Goal: Navigation & Orientation: Find specific page/section

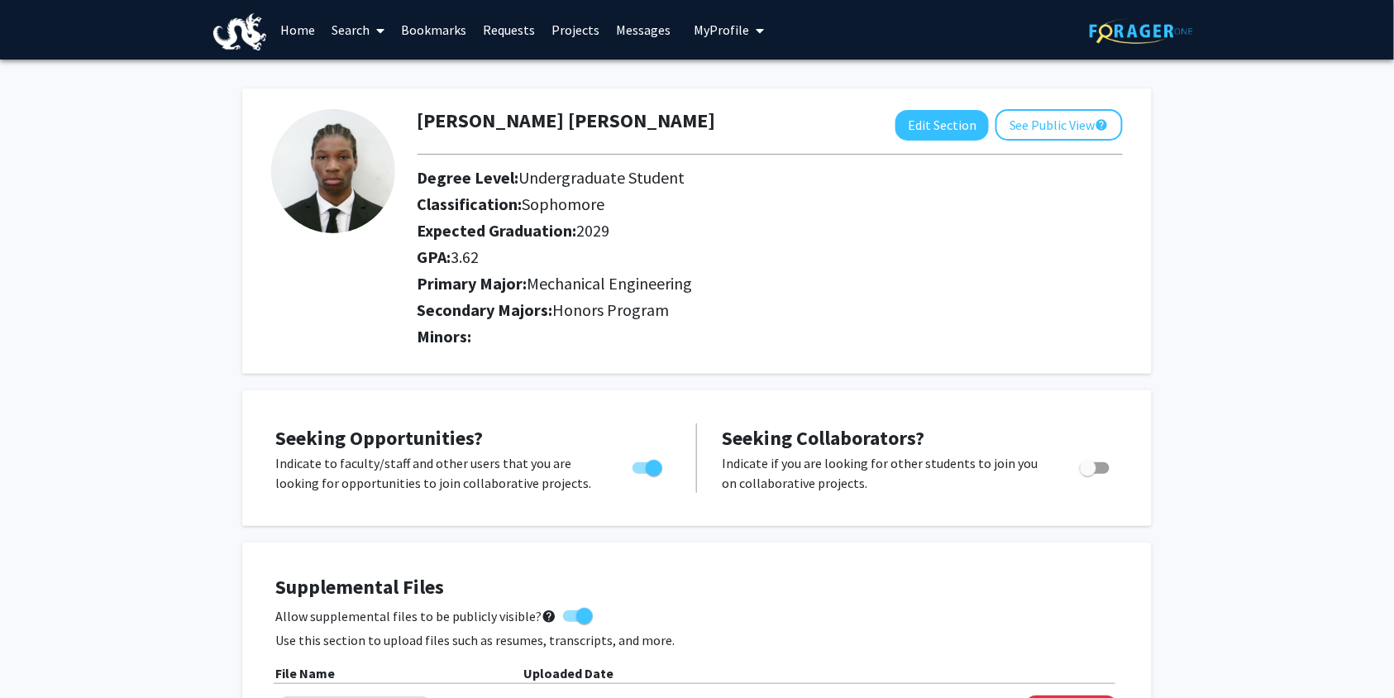
click at [527, 30] on link "Requests" at bounding box center [508, 30] width 69 height 58
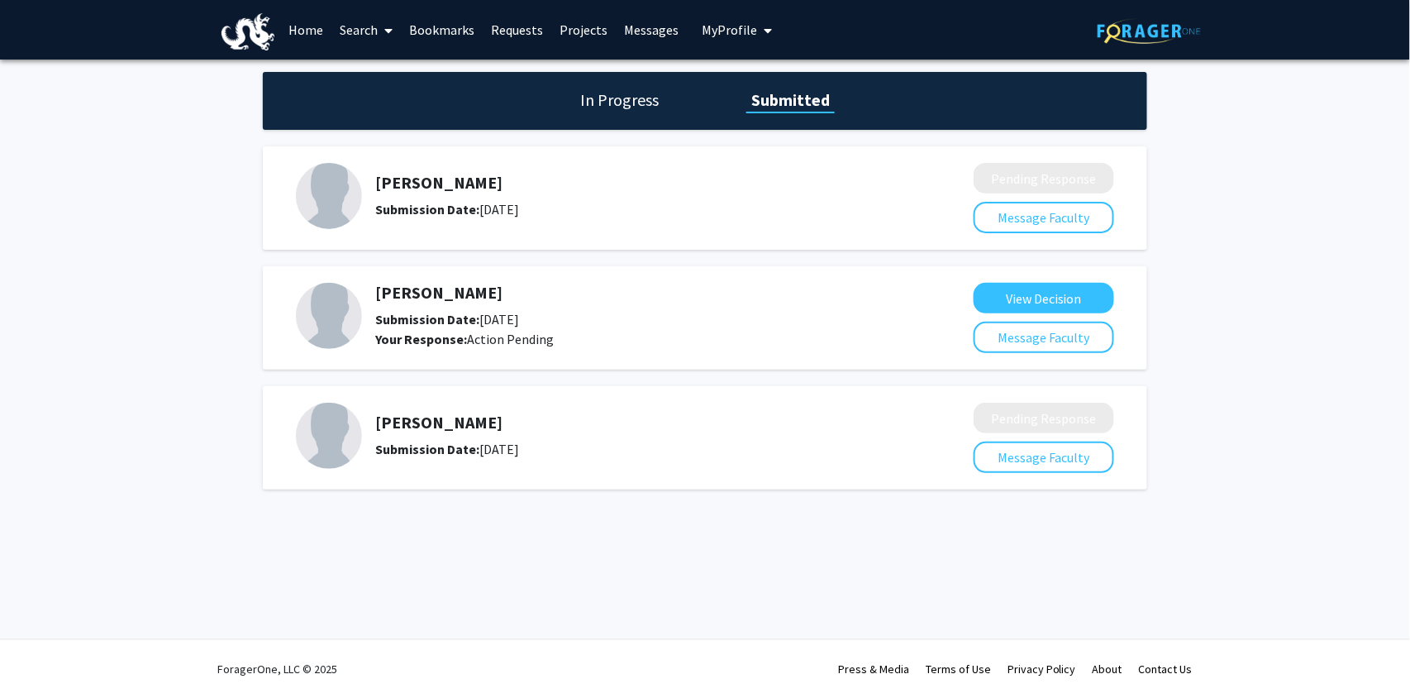
click at [637, 99] on h1 "In Progress" at bounding box center [619, 99] width 88 height 23
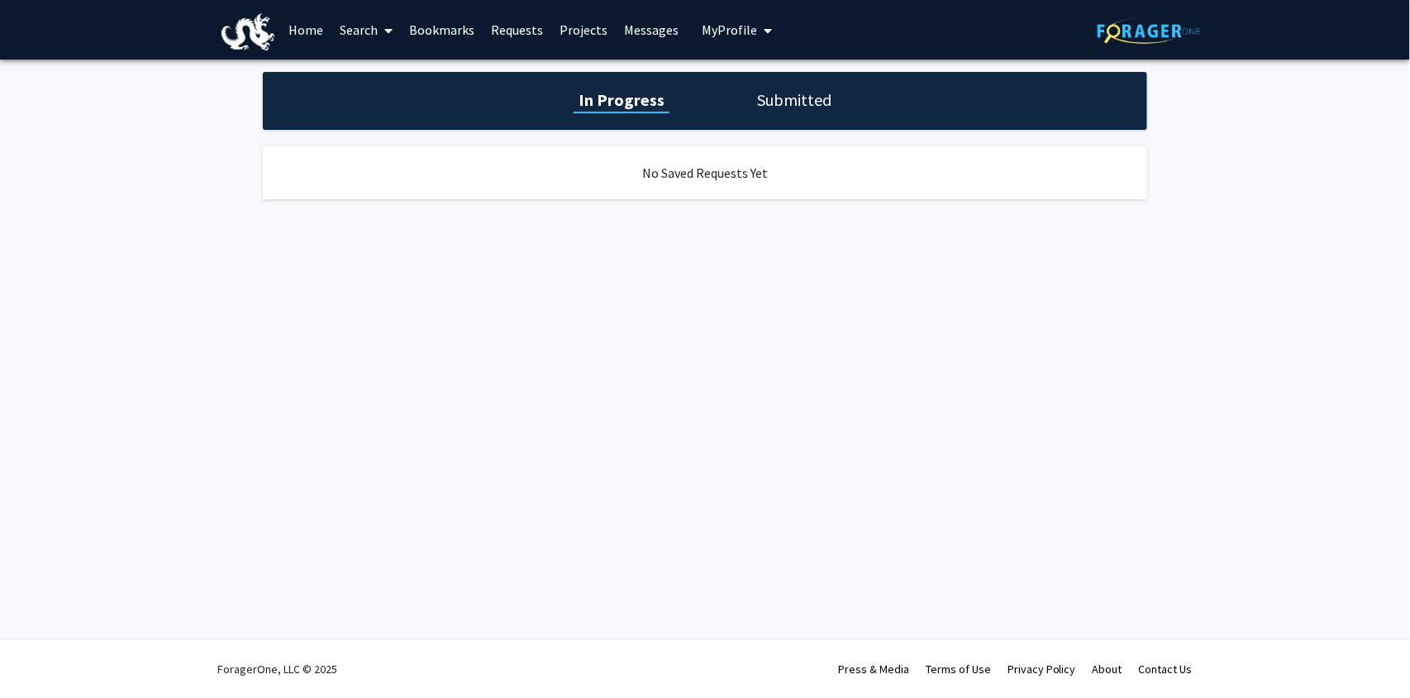
click at [766, 106] on h1 "Submitted" at bounding box center [794, 99] width 84 height 23
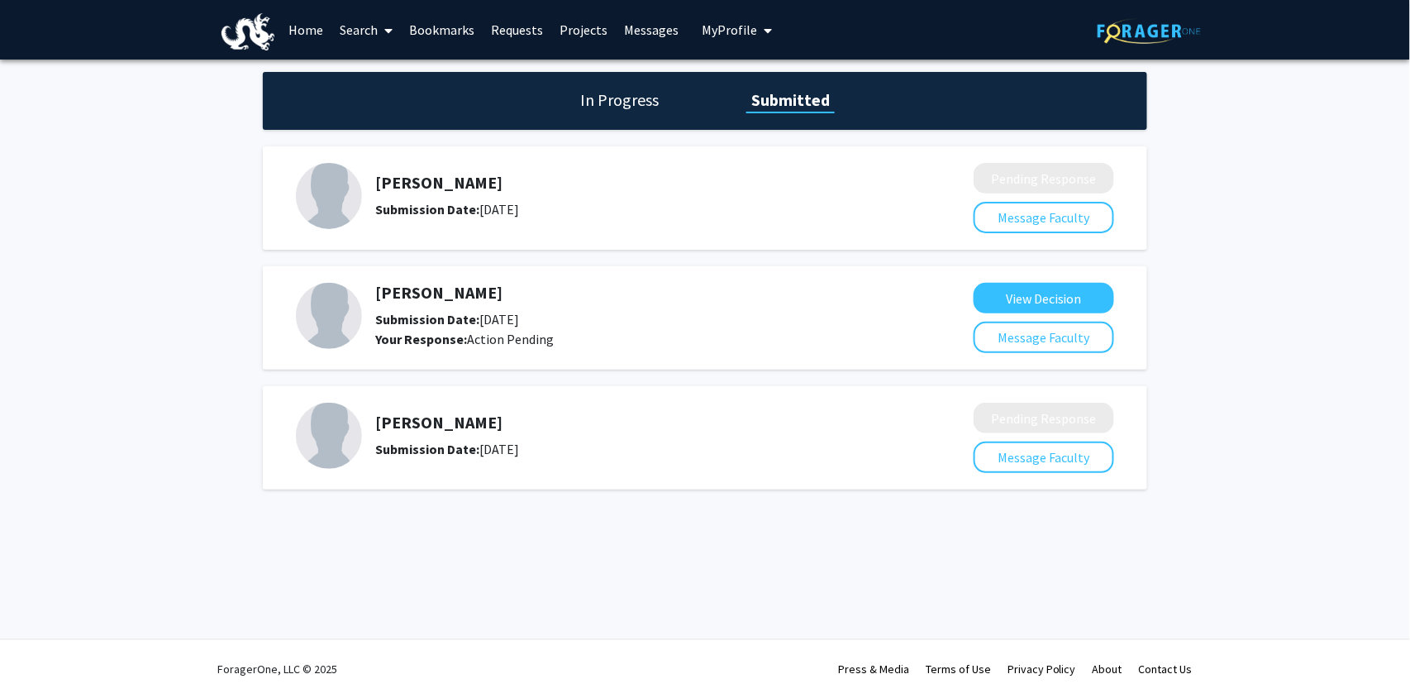
click at [310, 18] on link "Home" at bounding box center [305, 30] width 51 height 58
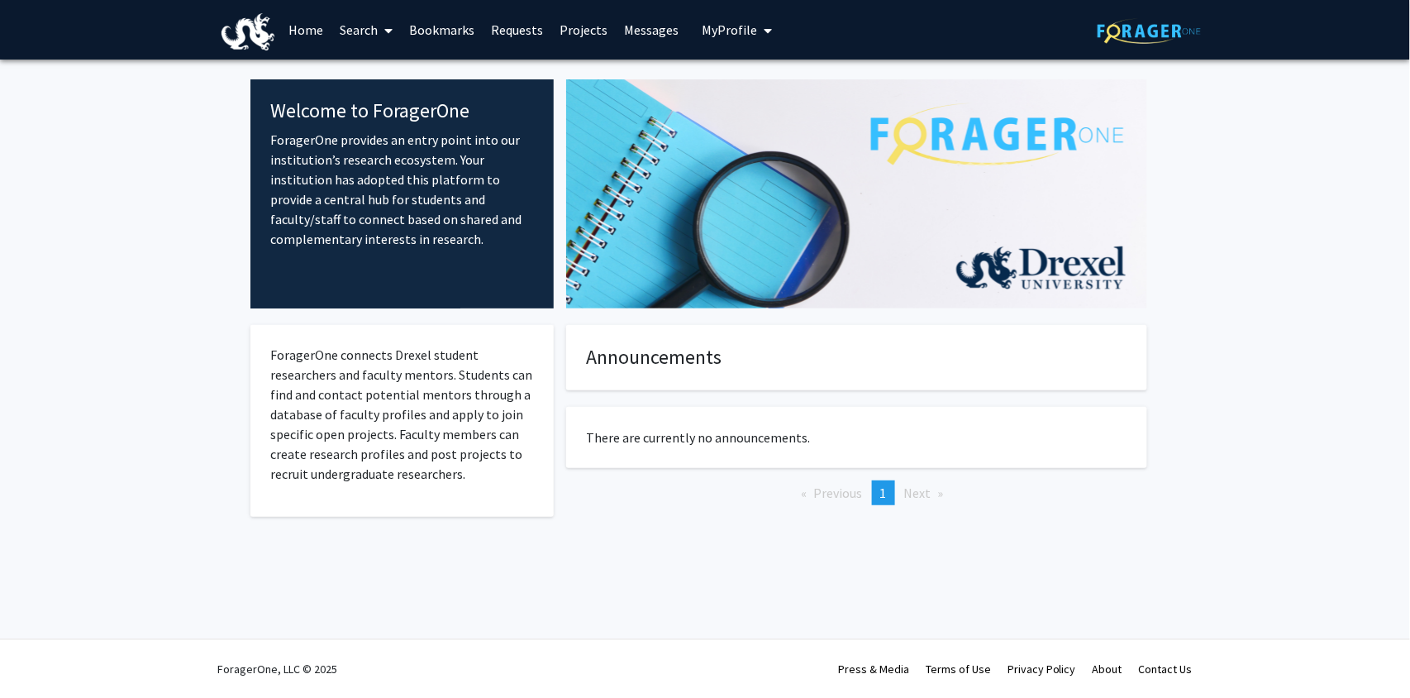
click at [716, 34] on span "My Profile" at bounding box center [729, 29] width 55 height 17
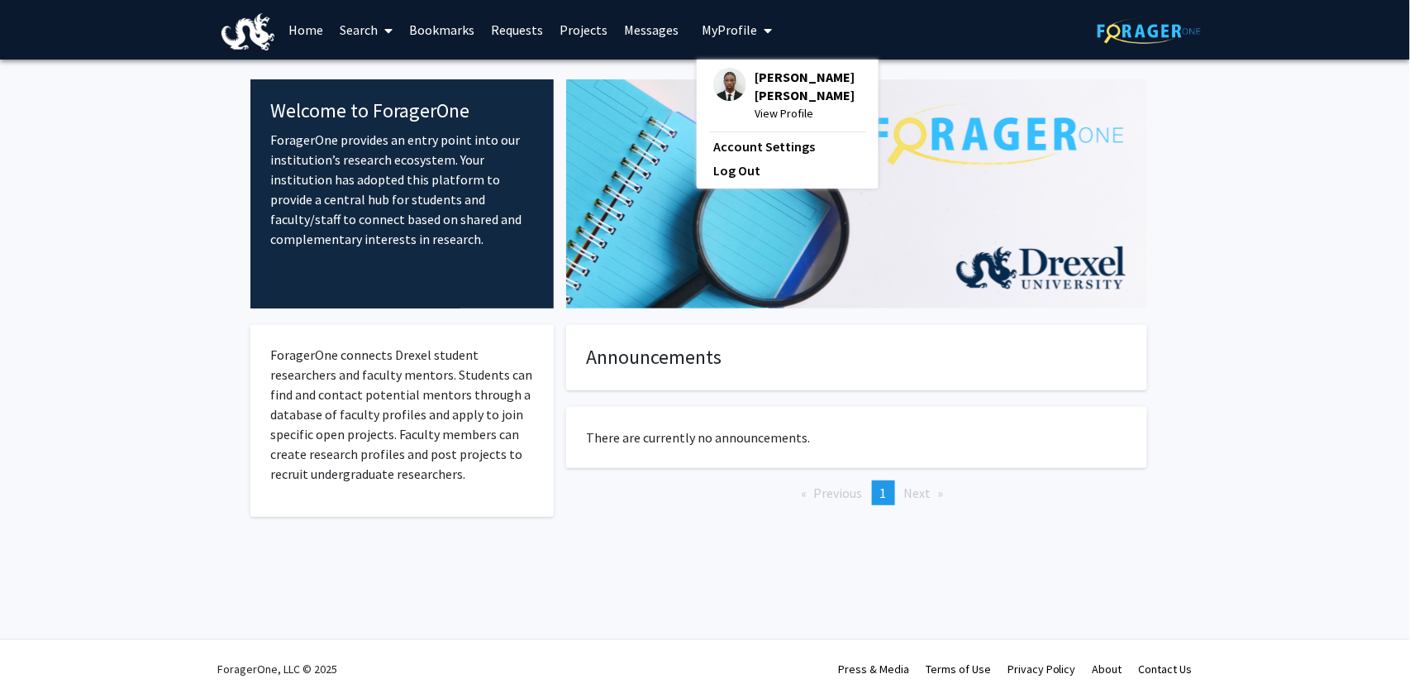
click at [735, 90] on img at bounding box center [729, 84] width 33 height 33
